Goal: Navigation & Orientation: Find specific page/section

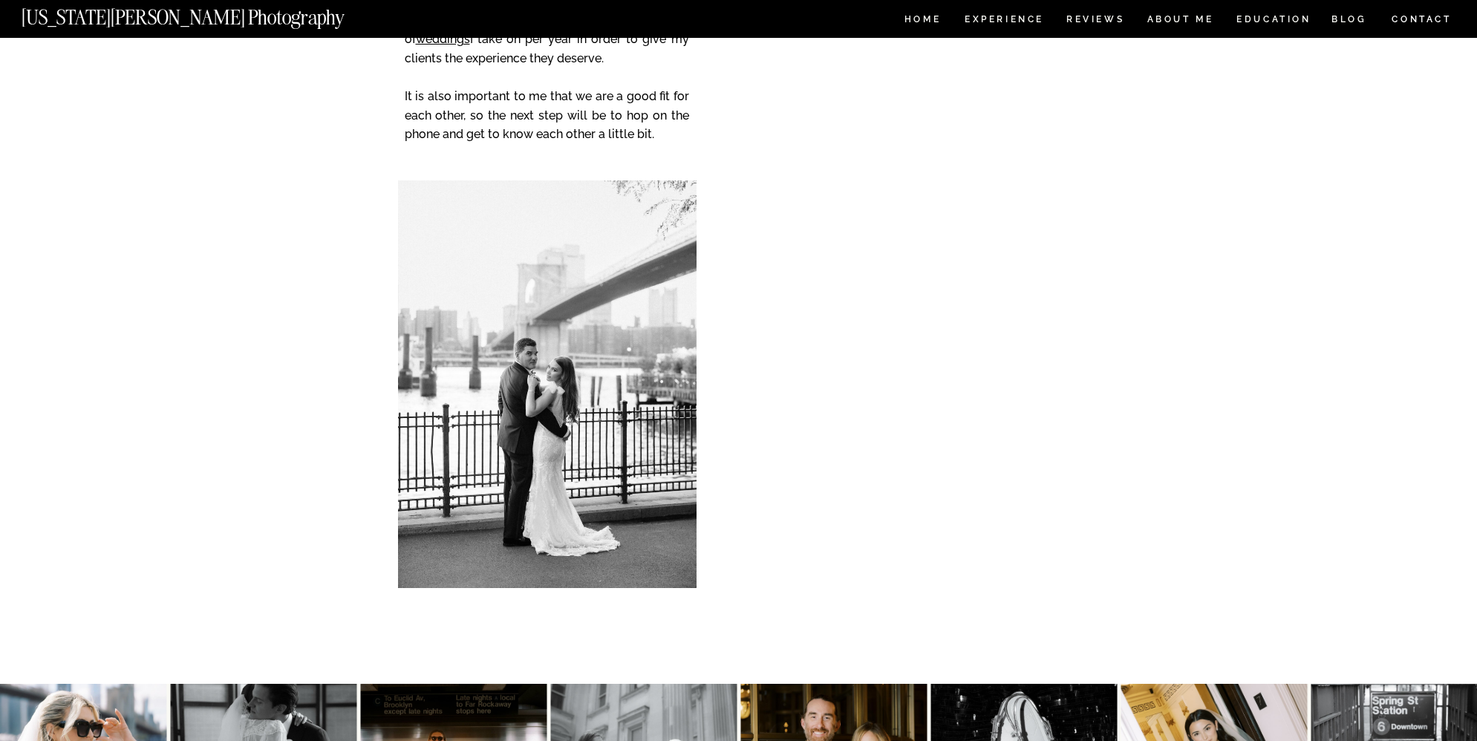
scroll to position [3096, 0]
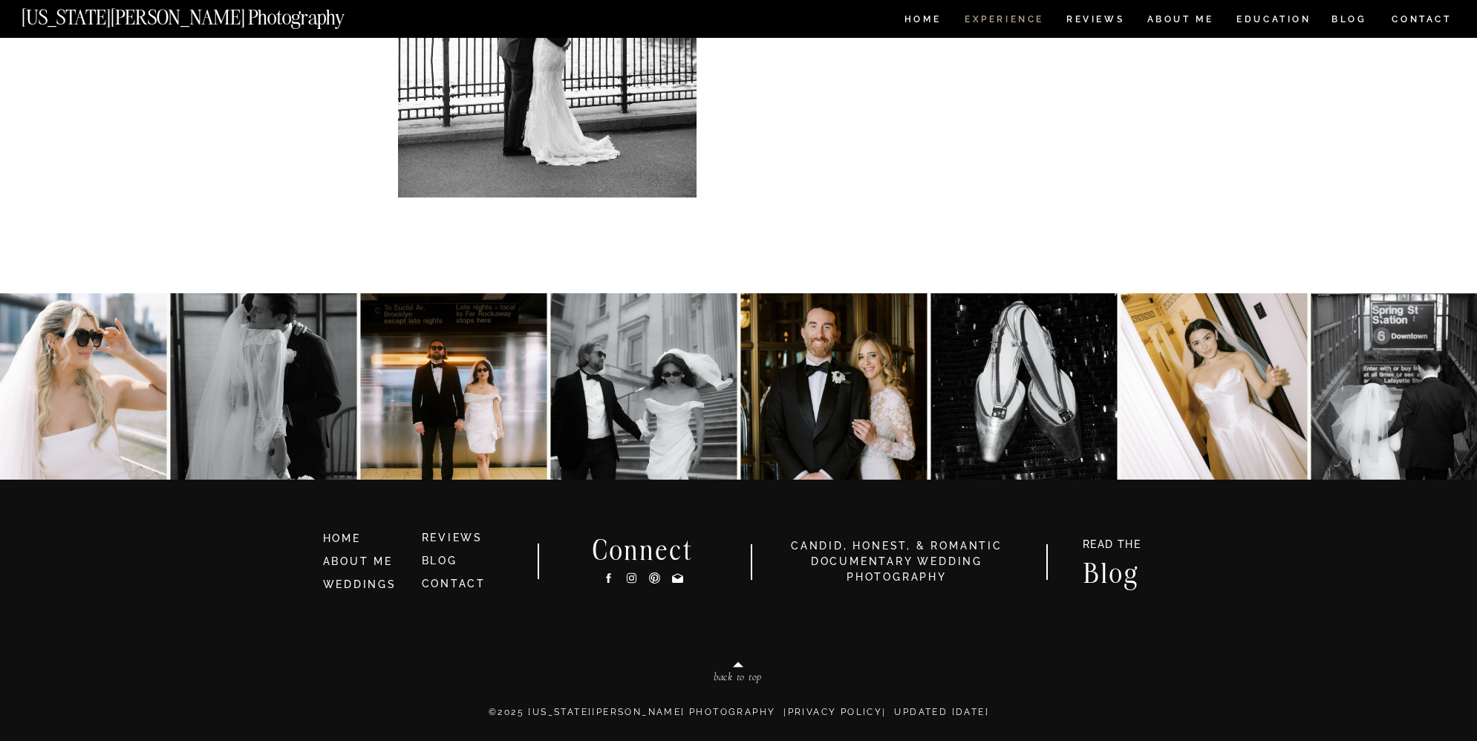
click at [987, 19] on nav "Experience" at bounding box center [1004, 21] width 78 height 13
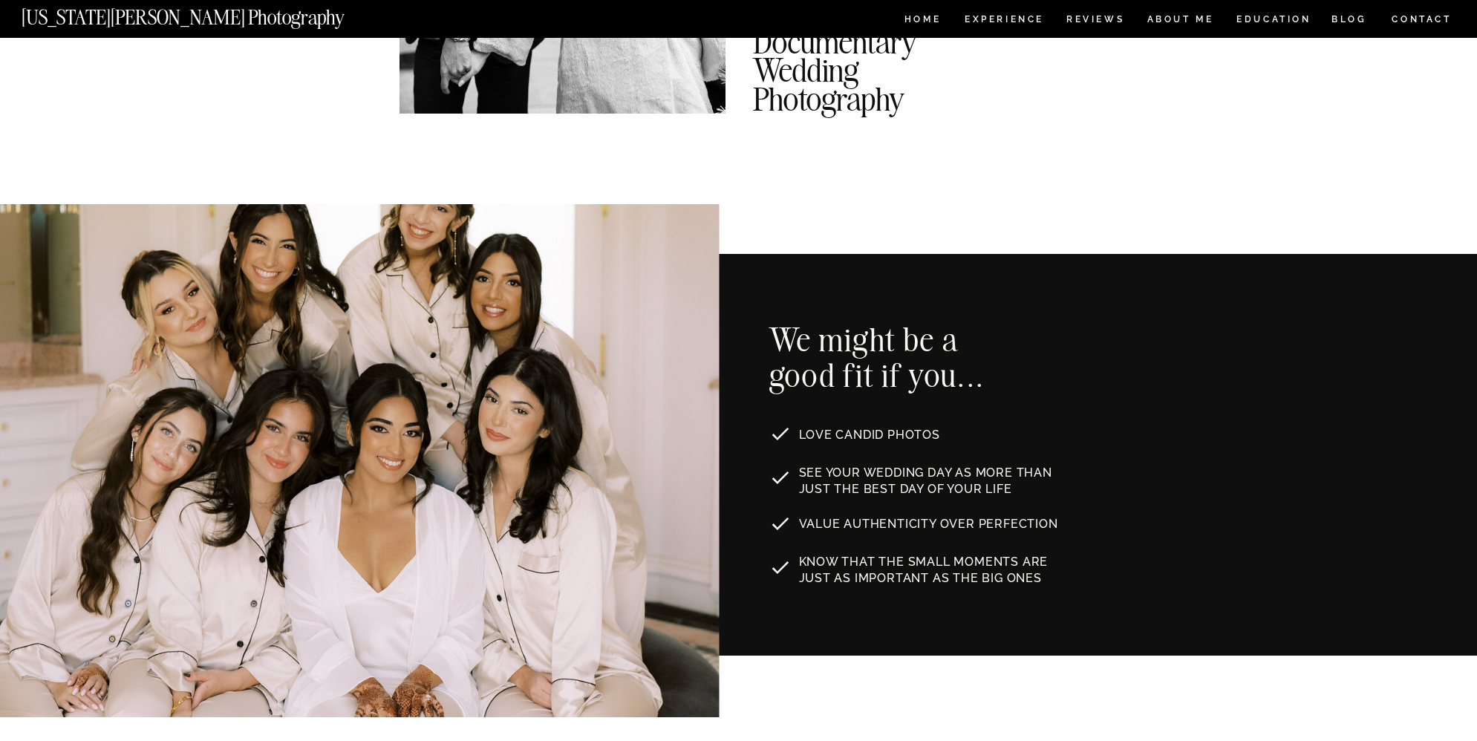
scroll to position [706, 0]
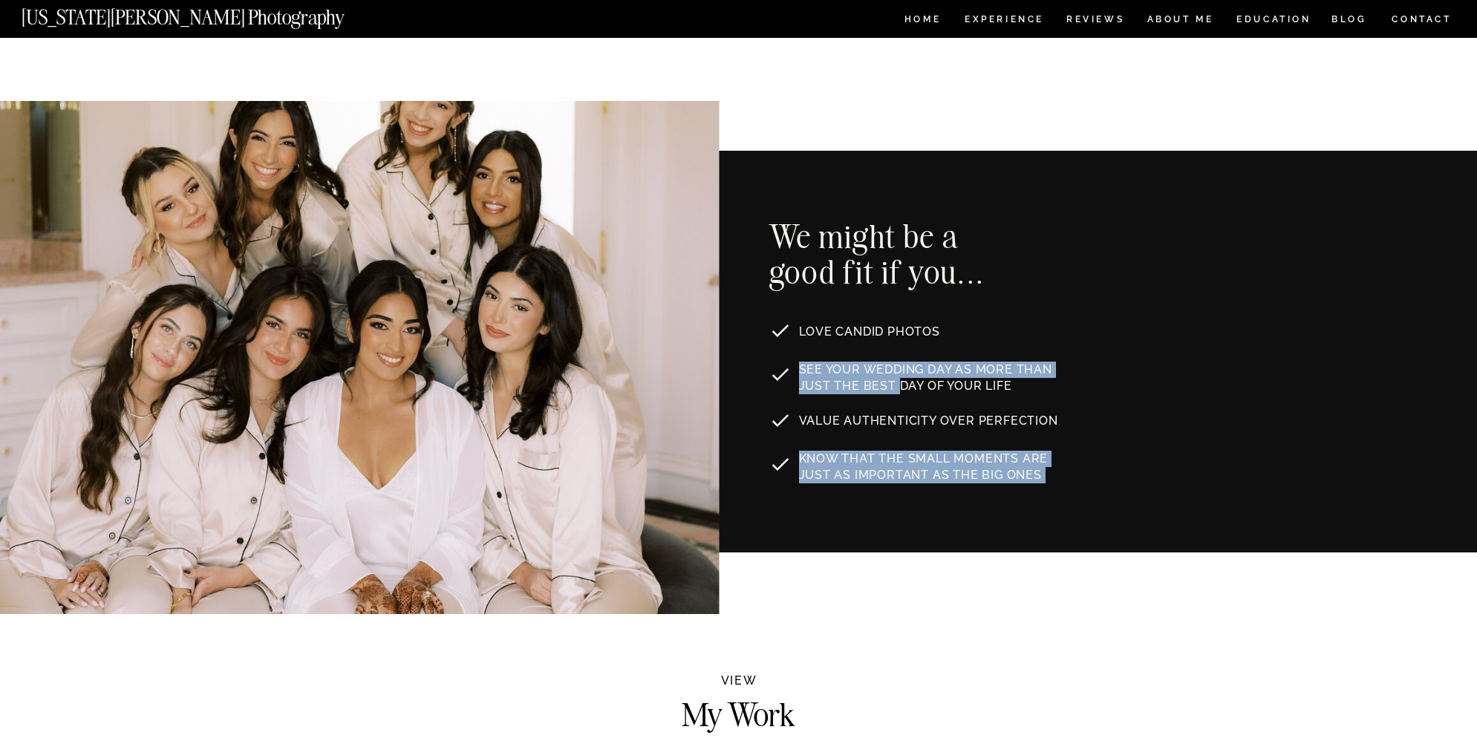
drag, startPoint x: 880, startPoint y: 381, endPoint x: 870, endPoint y: 501, distance: 120.7
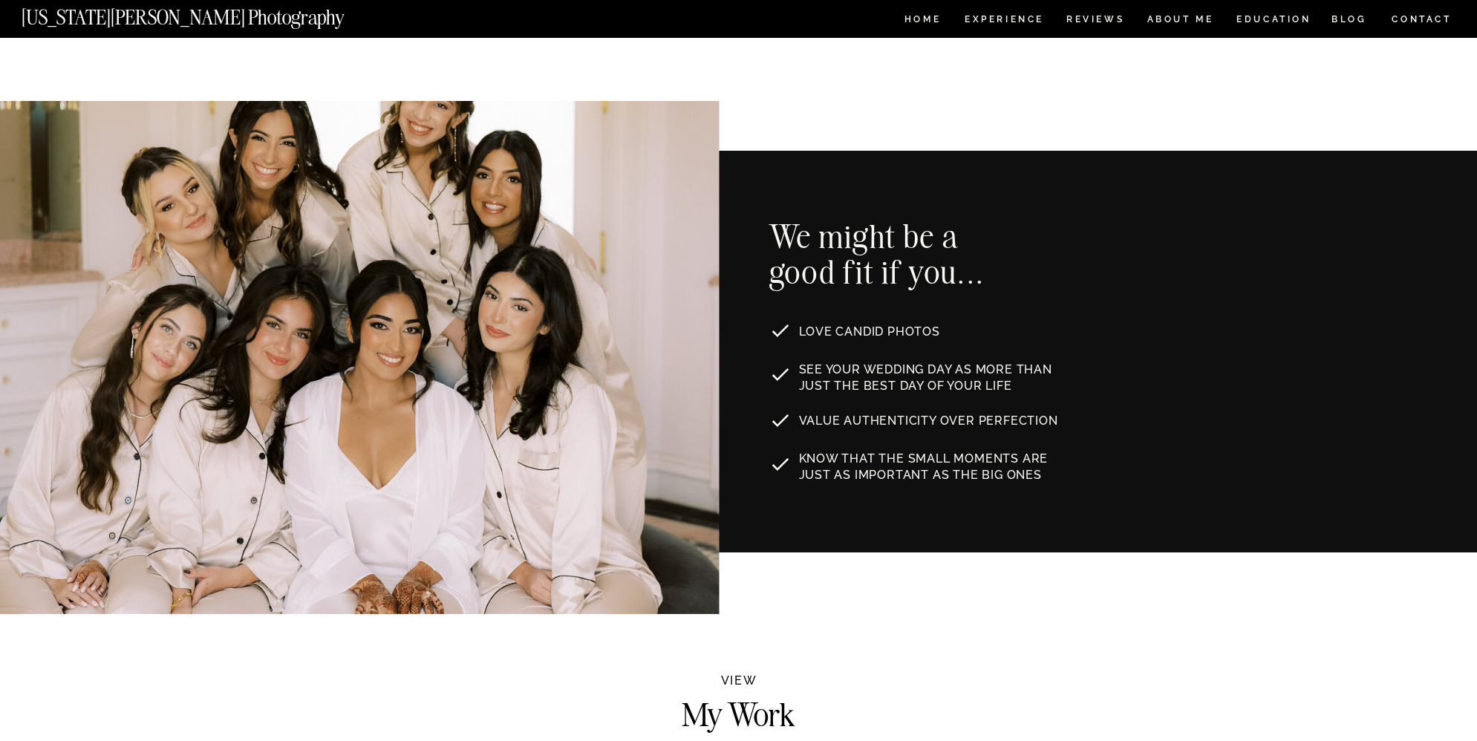
drag, startPoint x: 987, startPoint y: 536, endPoint x: 963, endPoint y: 515, distance: 32.1
drag, startPoint x: 760, startPoint y: 220, endPoint x: 929, endPoint y: 299, distance: 187.1
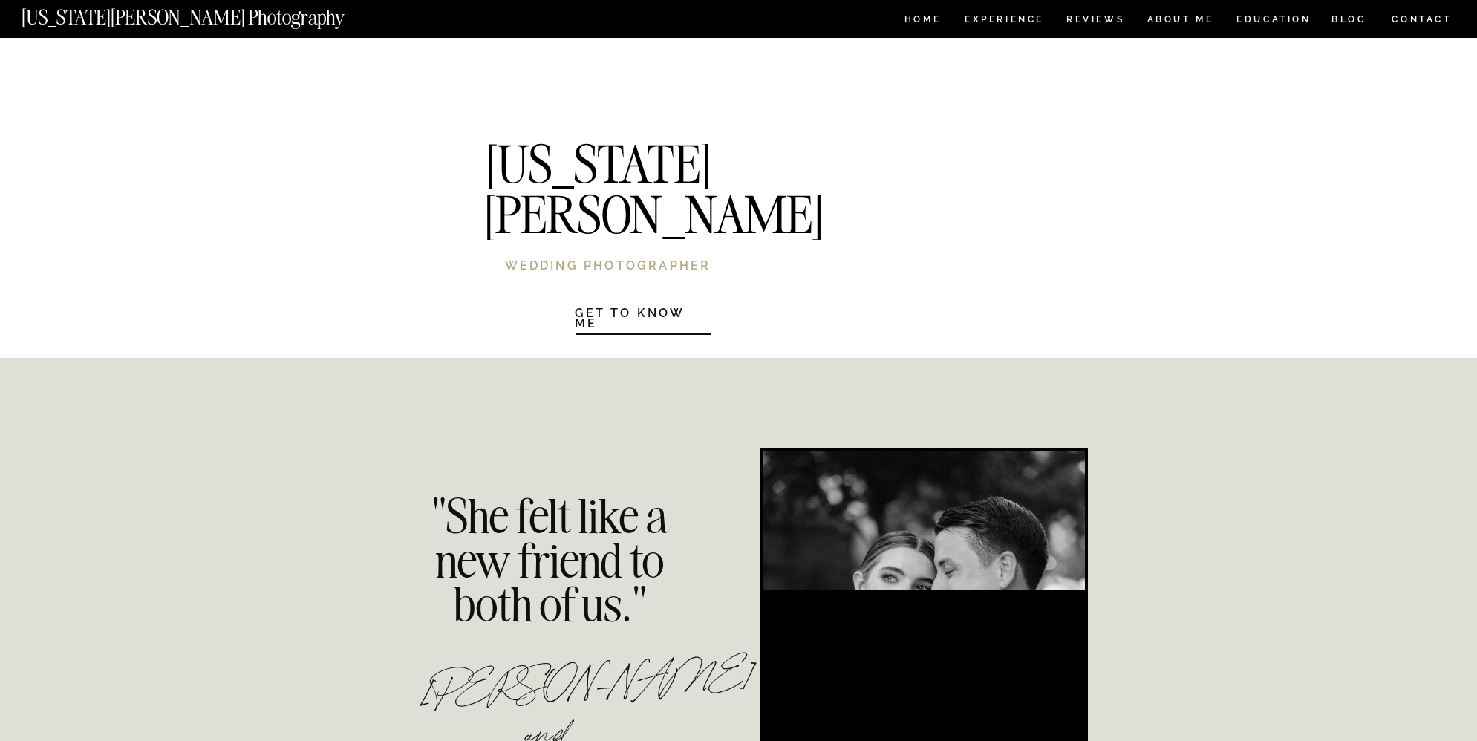
scroll to position [3289, 0]
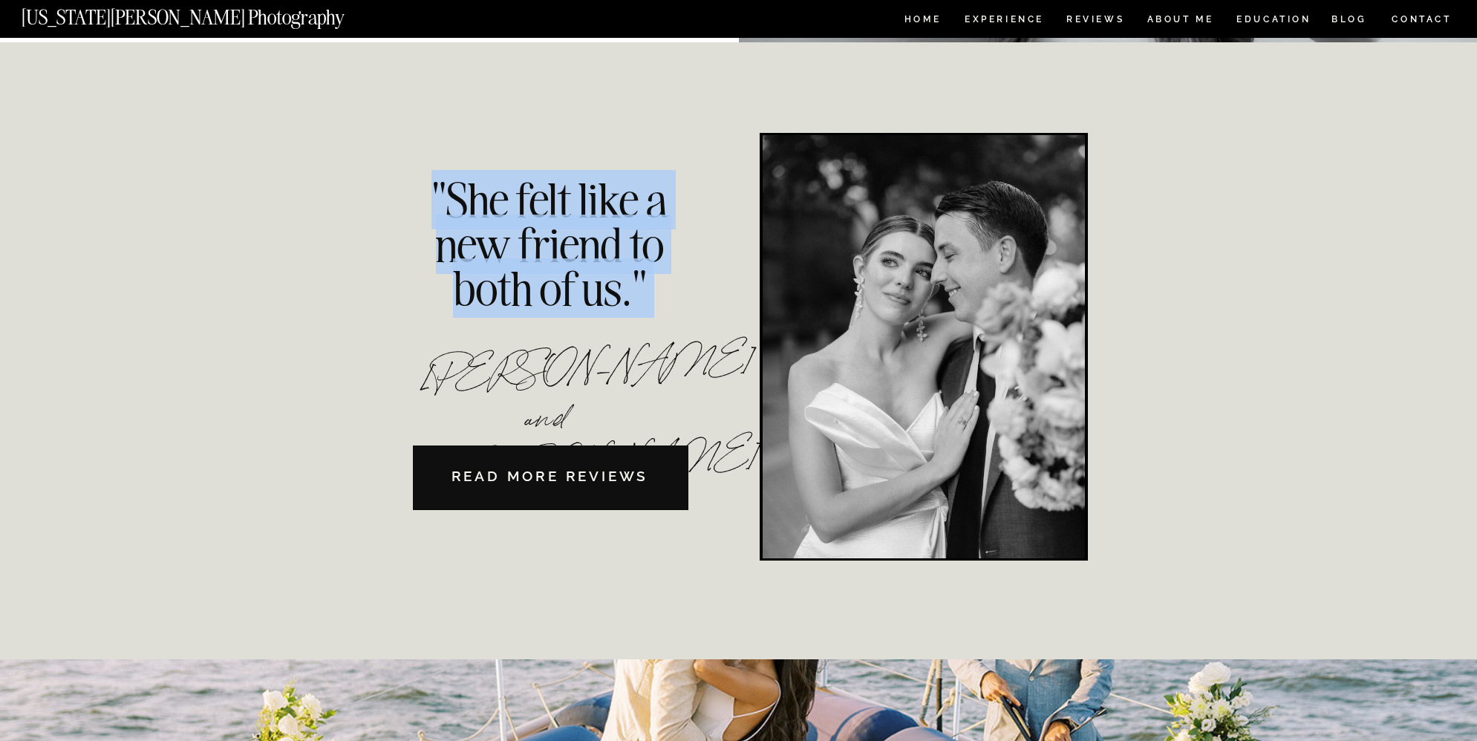
drag, startPoint x: 605, startPoint y: 370, endPoint x: 432, endPoint y: 379, distance: 173.3
click at [436, 378] on div "HOME Experience EDUCATION REVIEWS ABOUT ME CONTACT BLOG Get in Touch CONTACT BL…" at bounding box center [738, 474] width 1477 height 7527
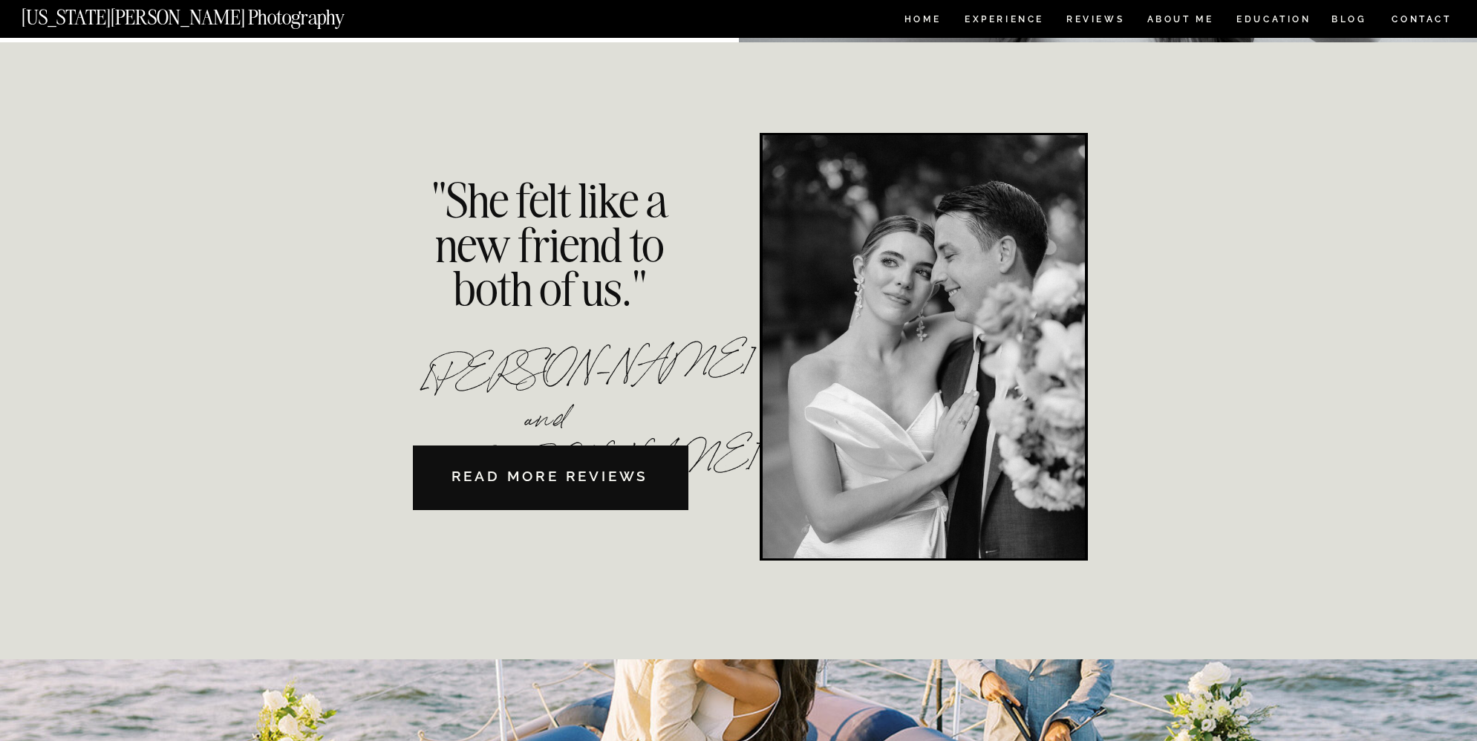
click at [429, 379] on p "[PERSON_NAME] and [PERSON_NAME]" at bounding box center [550, 365] width 258 height 37
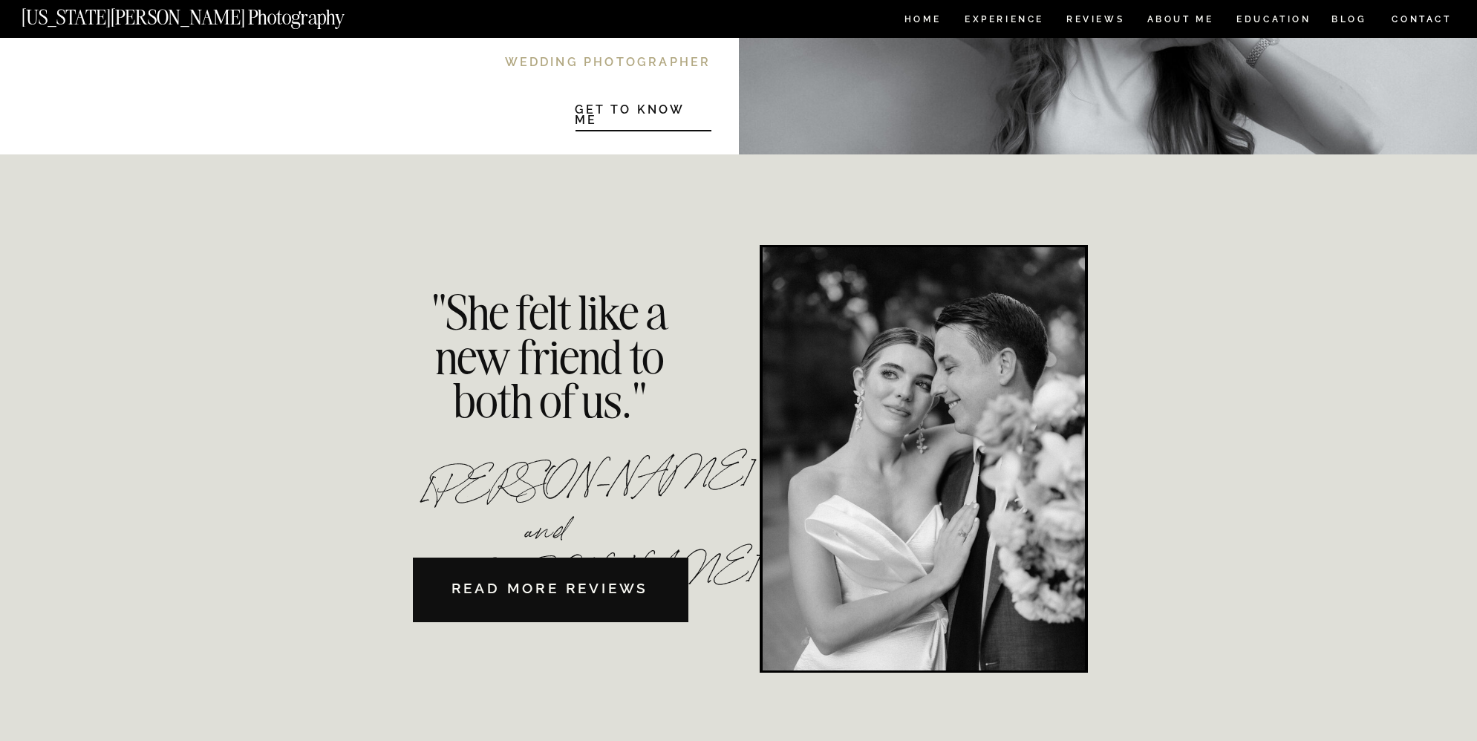
scroll to position [3153, 0]
